Goal: Task Accomplishment & Management: Manage account settings

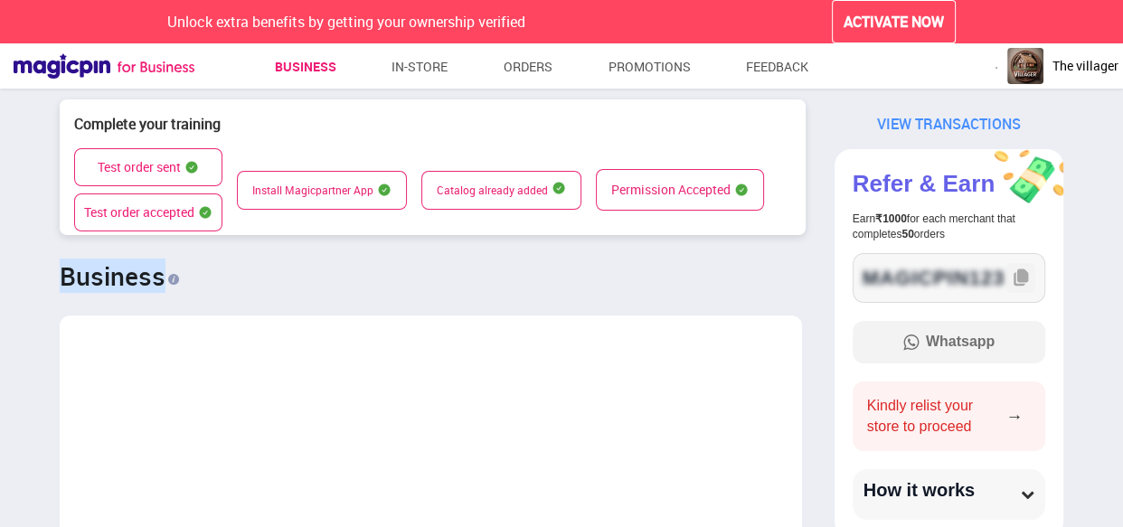
scroll to position [2591, 774]
click at [521, 264] on div at bounding box center [433, 257] width 746 height 15
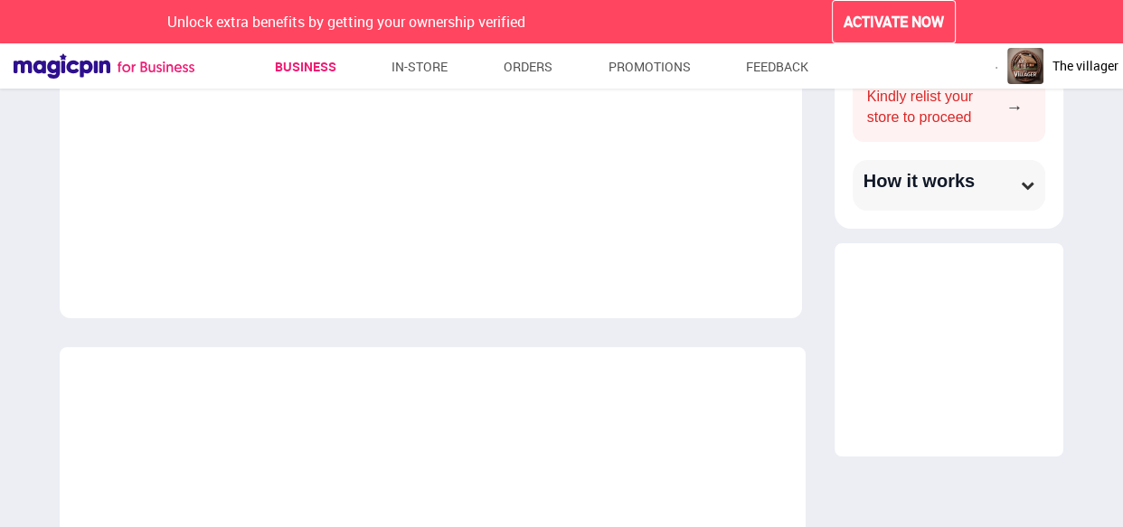
scroll to position [0, 0]
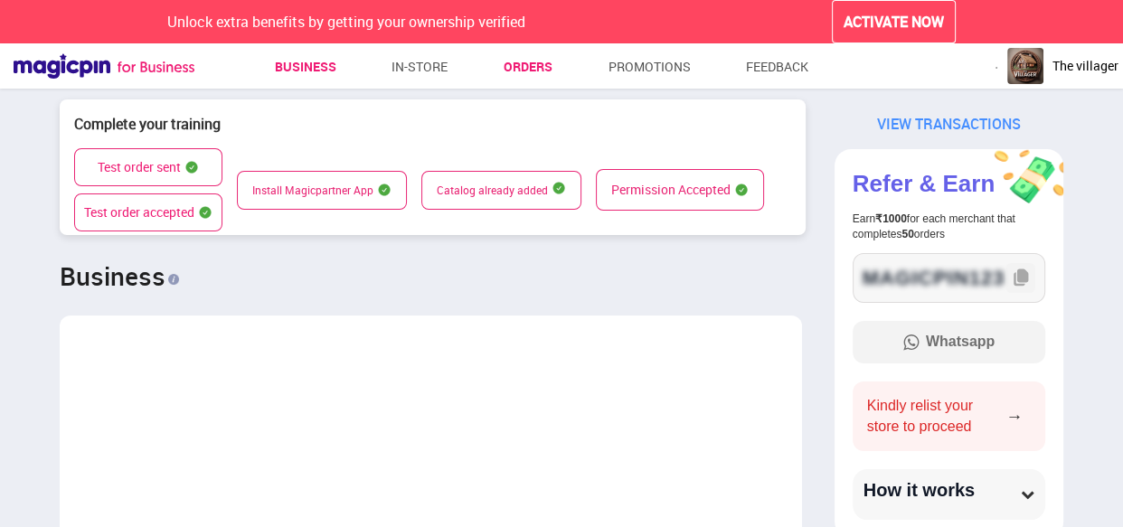
click at [521, 63] on link "Orders" at bounding box center [528, 67] width 49 height 33
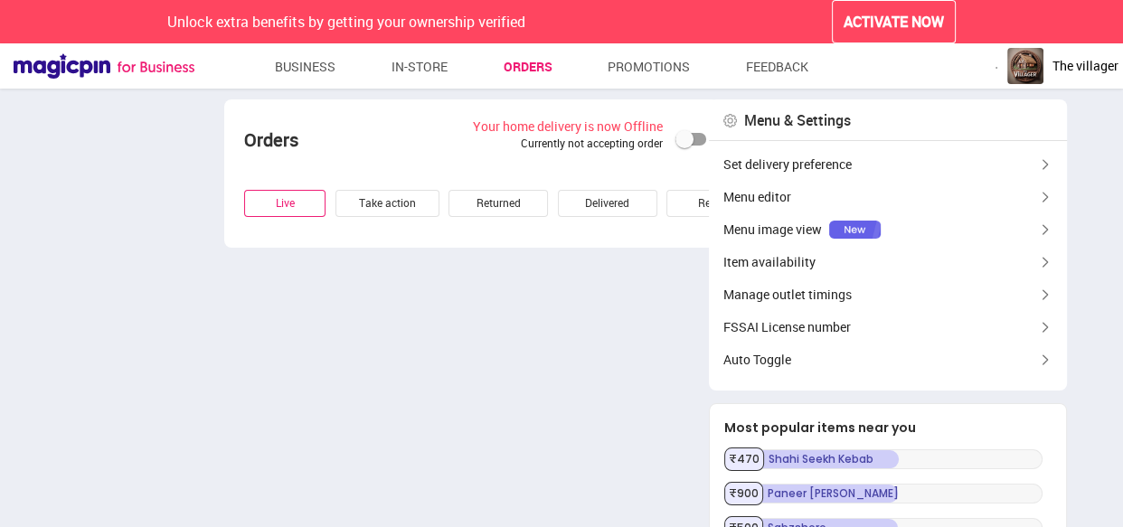
click at [1080, 69] on span "The villager" at bounding box center [1086, 66] width 66 height 18
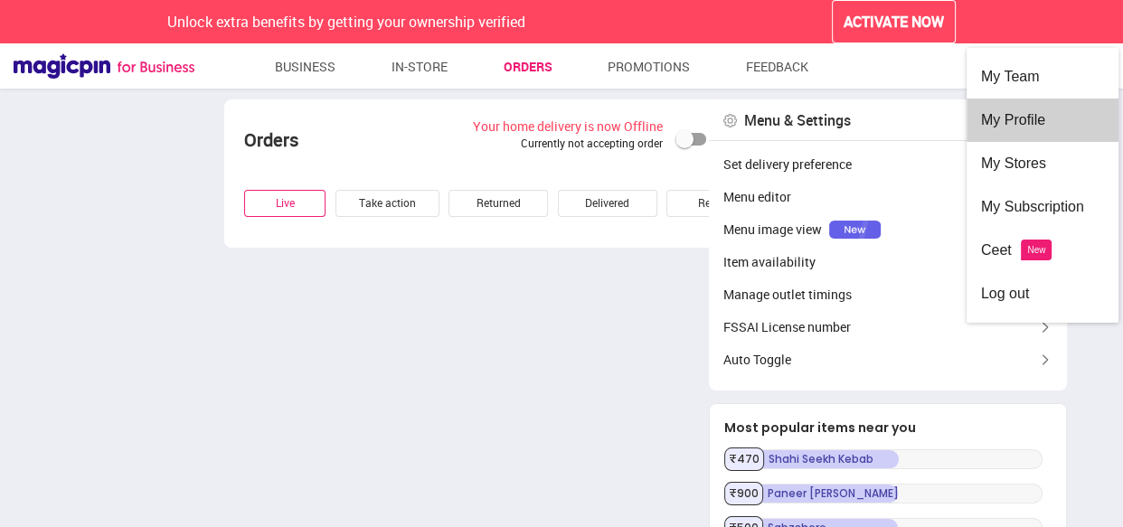
click at [1016, 133] on div "My Profile" at bounding box center [1042, 120] width 123 height 43
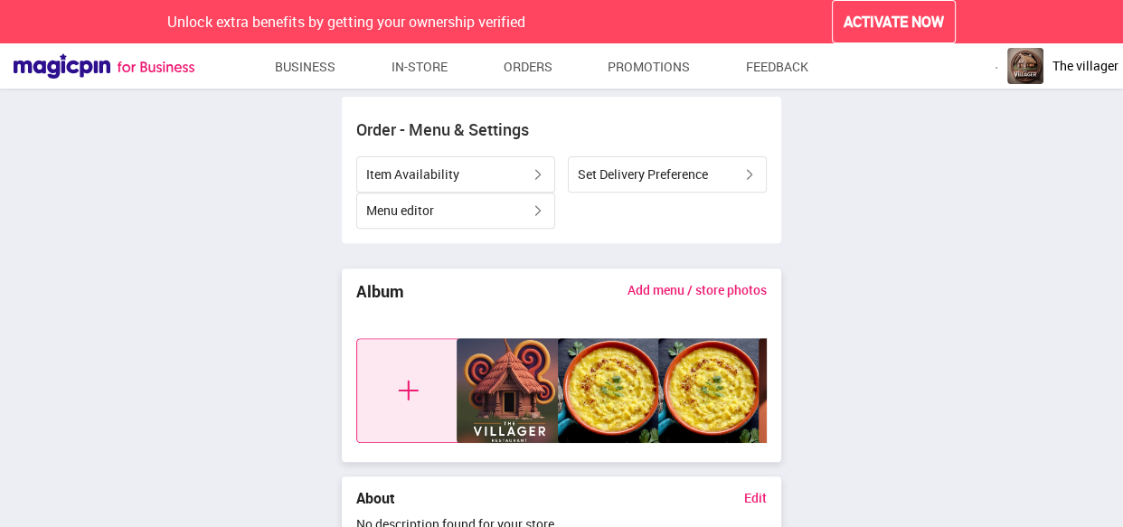
scroll to position [581, 0]
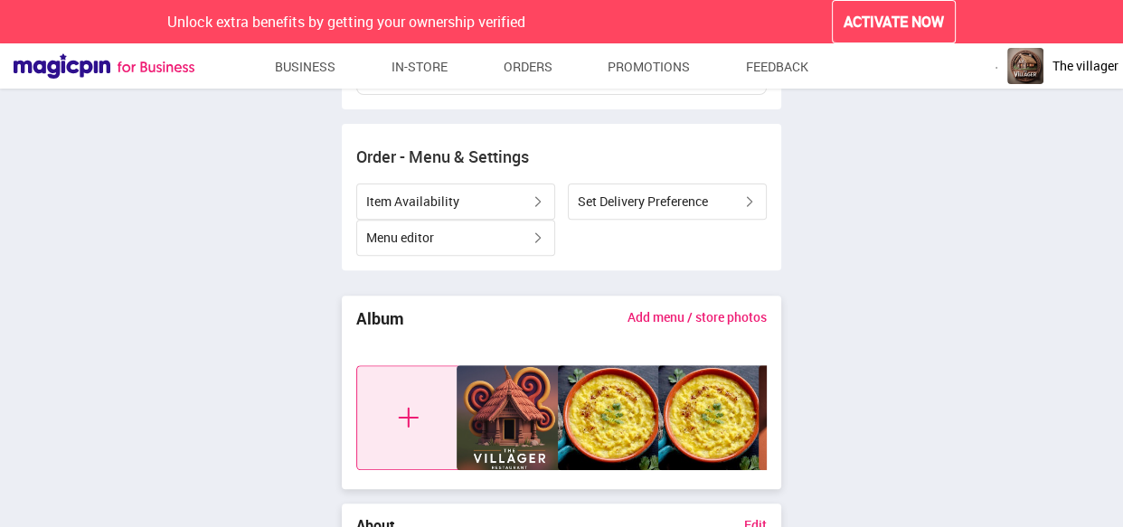
click at [1082, 72] on span "The villager" at bounding box center [1086, 66] width 66 height 18
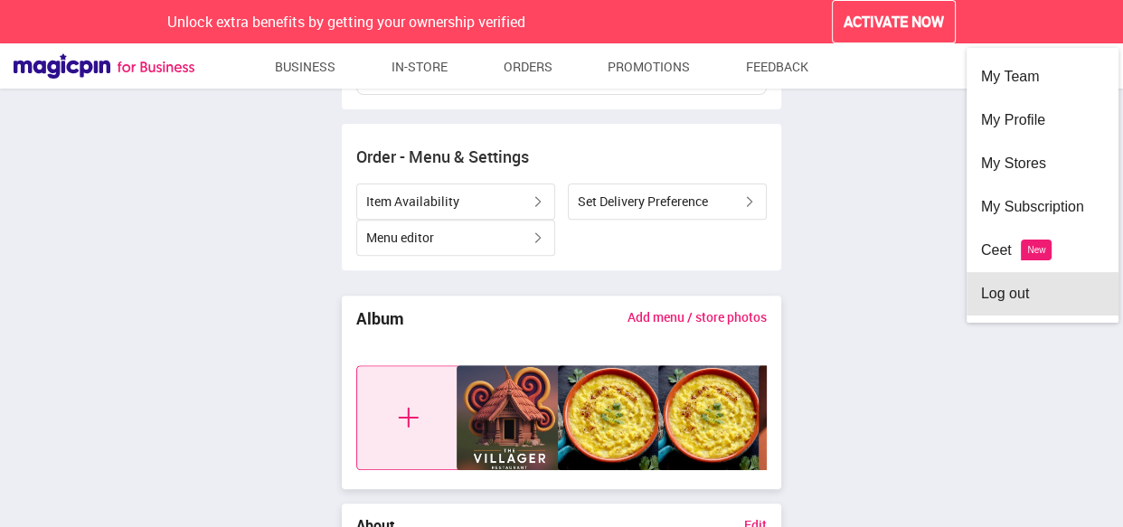
click at [1033, 303] on div "Log out" at bounding box center [1042, 293] width 123 height 43
